Goal: Information Seeking & Learning: Learn about a topic

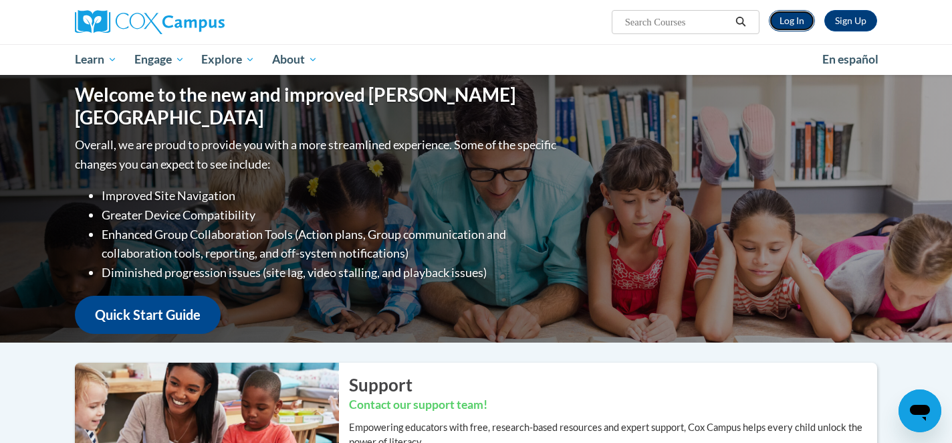
click at [803, 23] on link "Log In" at bounding box center [792, 20] width 46 height 21
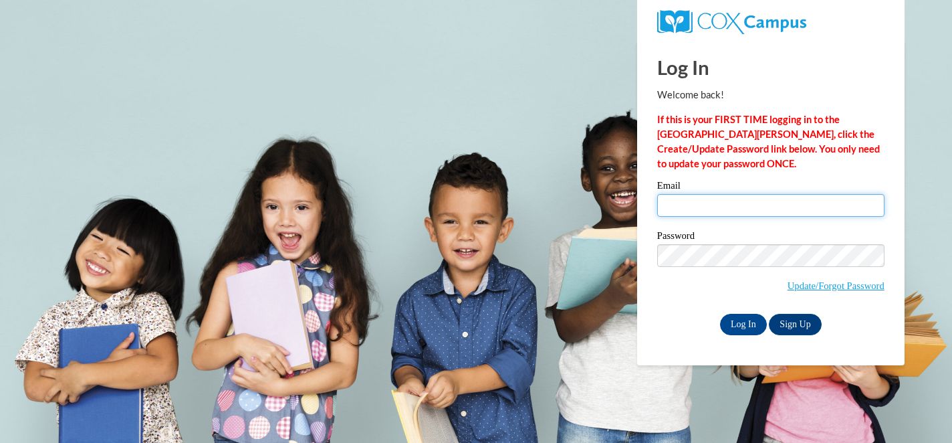
click at [724, 207] on input "Email" at bounding box center [770, 205] width 227 height 23
type input "lisawisse@sasd.net"
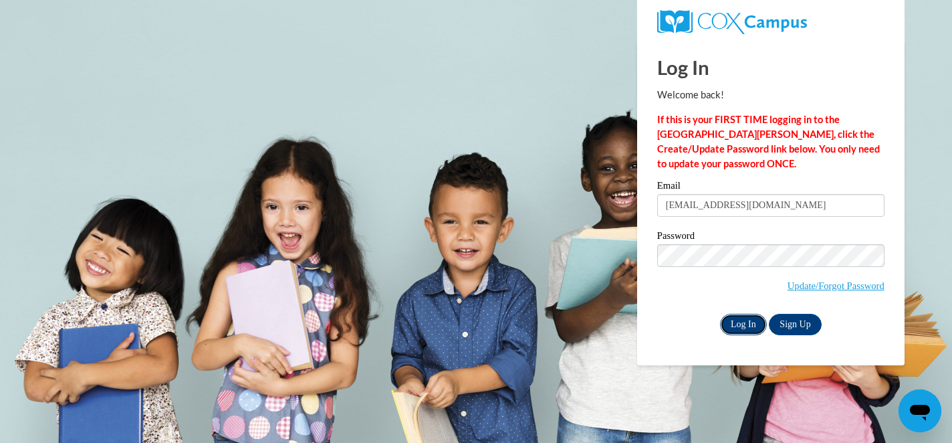
click at [746, 319] on input "Log In" at bounding box center [743, 324] width 47 height 21
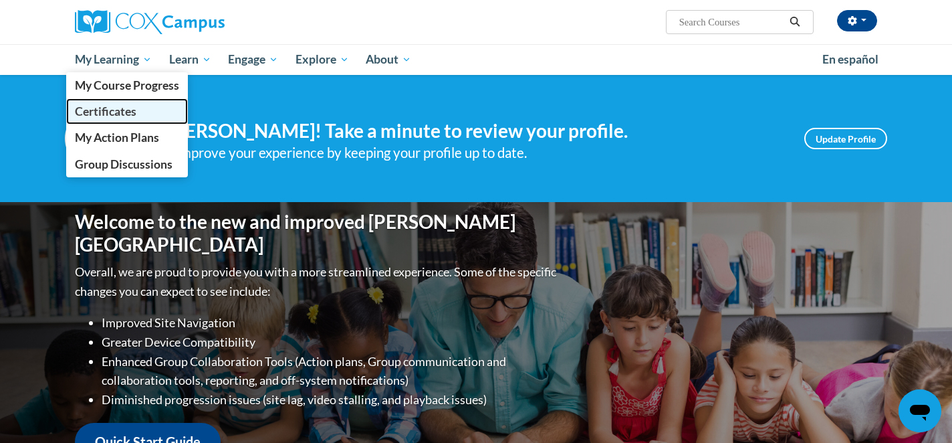
click at [119, 111] on span "Certificates" at bounding box center [106, 111] width 62 height 14
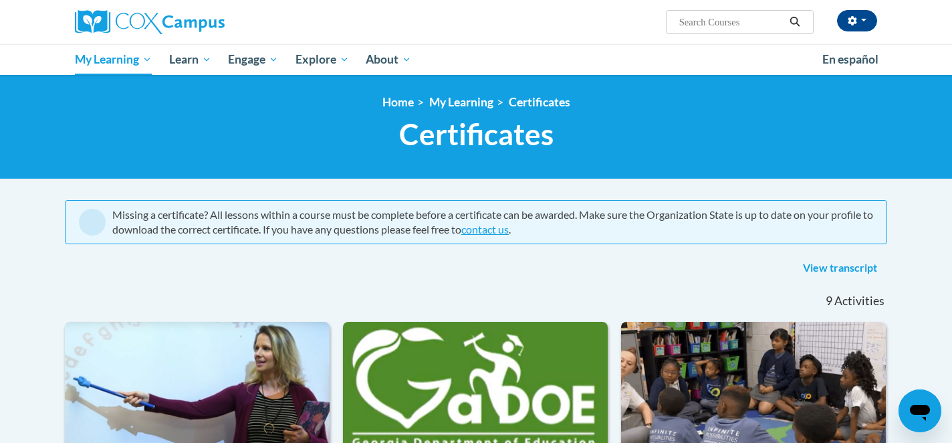
click at [711, 20] on input "Search..." at bounding box center [731, 22] width 107 height 16
type input "structured literacy"
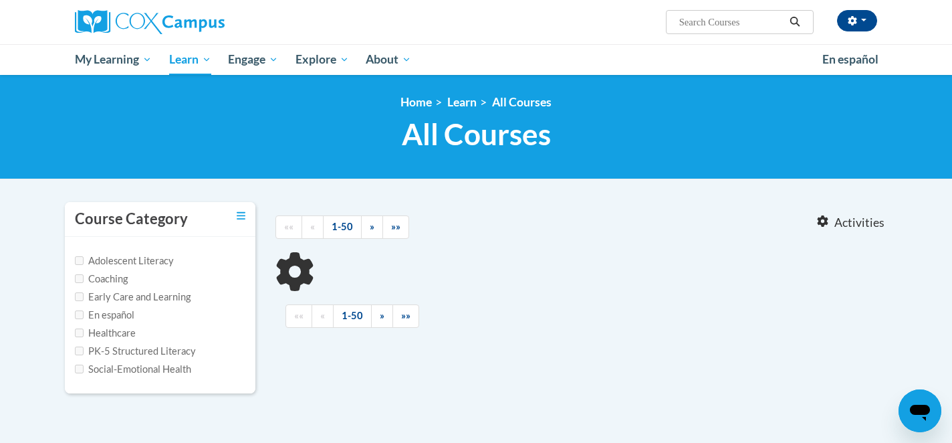
type input "structured literacy"
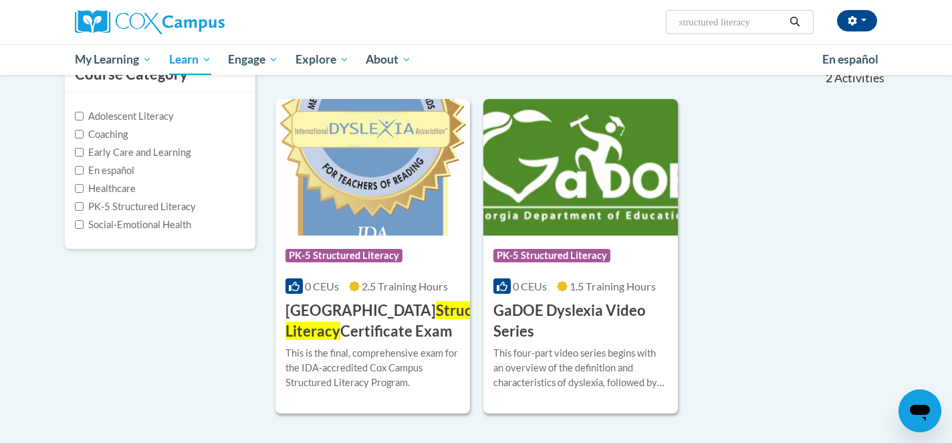
scroll to position [161, 0]
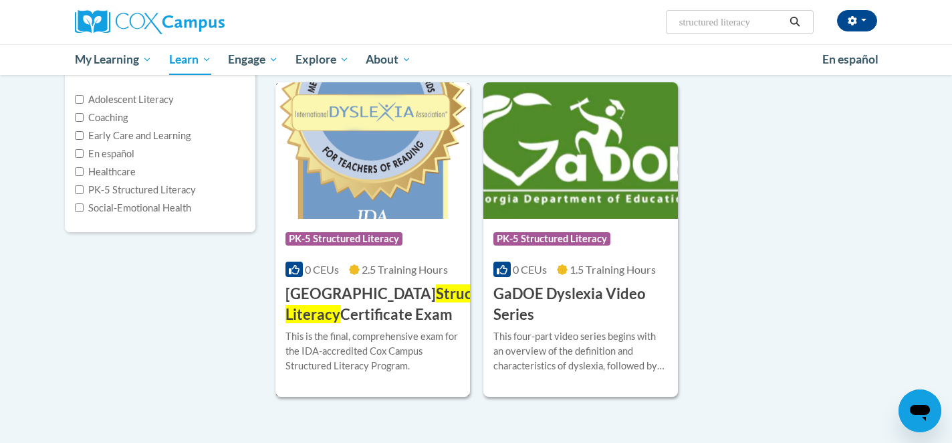
click at [403, 201] on img at bounding box center [372, 150] width 195 height 136
